Goal: Use online tool/utility: Utilize a website feature to perform a specific function

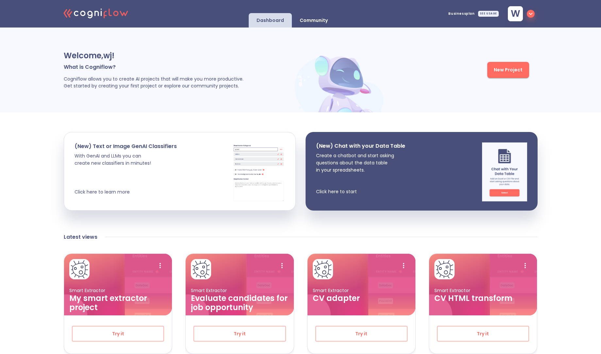
click at [323, 20] on p "Community" at bounding box center [314, 20] width 28 height 6
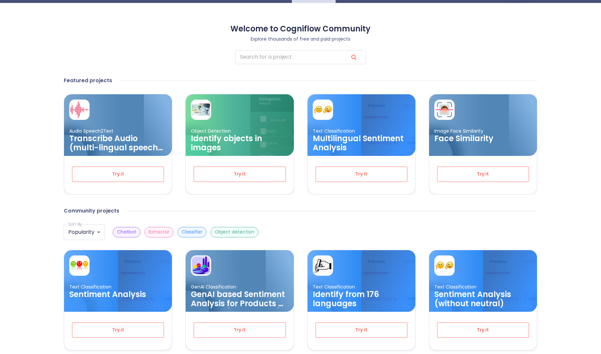
scroll to position [26, 0]
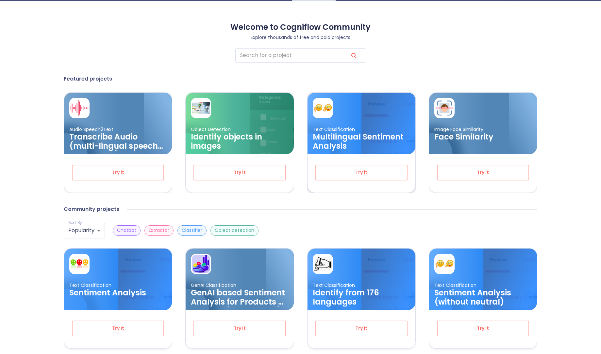
click at [359, 141] on h3 "Multilingual Sentiment Analysis" at bounding box center [361, 141] width 97 height 18
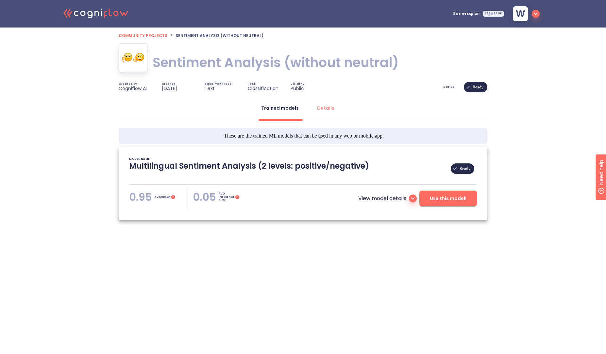
type textarea "[[DATE] 22:41:27]- Pretrained Multilingual (en, nl, de, fr, it, es) Sentiment A…"
click at [438, 203] on button "Use this model!" at bounding box center [449, 198] width 58 height 16
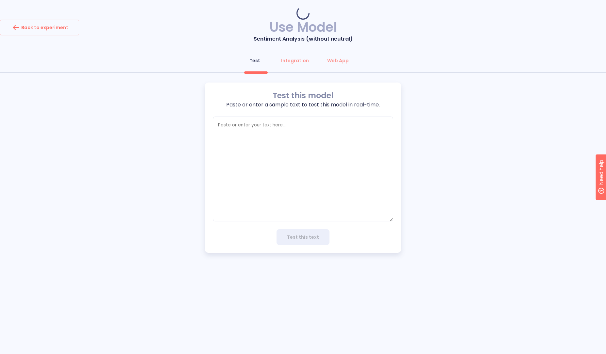
type textarea "x"
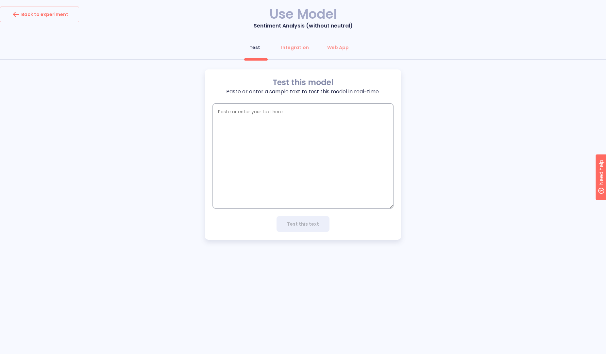
click at [265, 165] on textarea "empty textarea" at bounding box center [303, 155] width 181 height 105
type textarea "h"
type textarea "x"
type textarea "he"
type textarea "x"
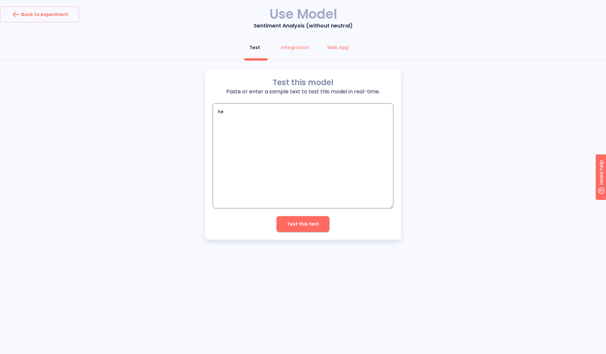
type textarea "her"
type textarea "x"
type textarea "herm"
type textarea "x"
type textarea "hermo"
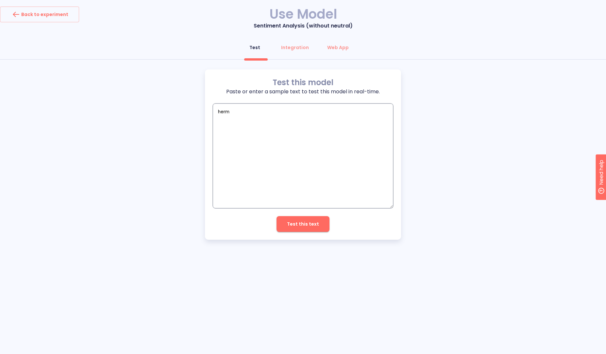
type textarea "x"
type textarea "hermos"
type textarea "x"
type textarea "hermoso"
type textarea "x"
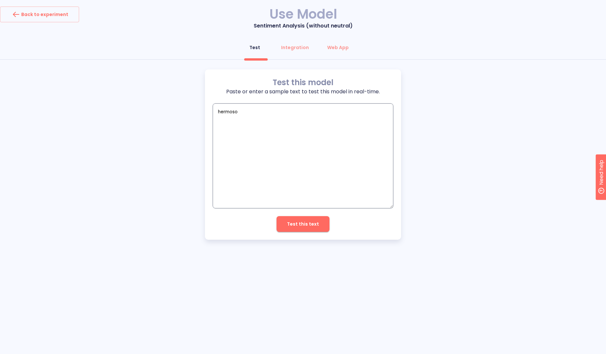
type textarea "hermoso"
type textarea "x"
type textarea "hermoso d"
type textarea "x"
type textarea "hermoso di"
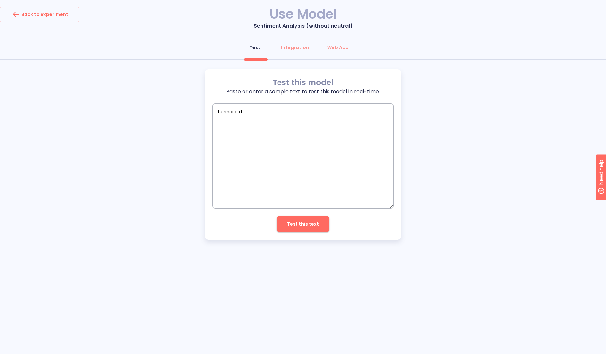
type textarea "x"
type textarea "hermoso dio"
type textarea "x"
type textarea "hermoso di"
type textarea "x"
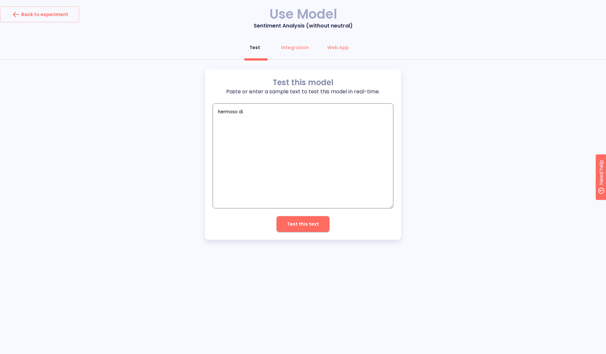
type textarea "hermoso dia"
type textarea "x"
type textarea "hermoso dia"
click at [297, 228] on button "Test this text" at bounding box center [303, 224] width 53 height 16
type textarea "x"
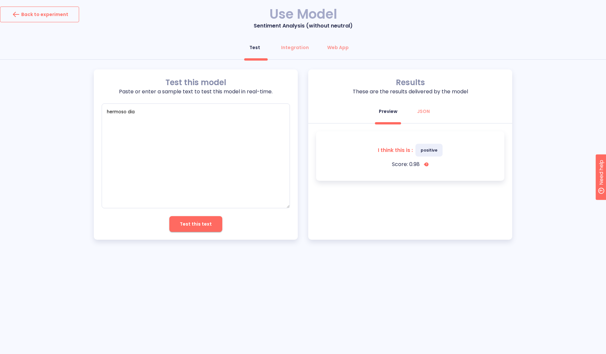
click at [43, 13] on div "Back to experiment" at bounding box center [40, 14] width 58 height 10
